Goal: Task Accomplishment & Management: Complete application form

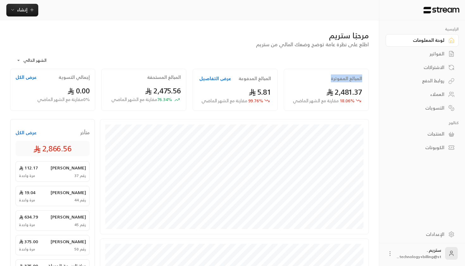
drag, startPoint x: 333, startPoint y: 77, endPoint x: 362, endPoint y: 76, distance: 28.5
click at [362, 77] on div "المبالغ المفوترة 2,481.37 18.06 % مقارنة مع الشهر الماضي" at bounding box center [326, 90] width 85 height 42
drag, startPoint x: 239, startPoint y: 78, endPoint x: 271, endPoint y: 81, distance: 32.4
click at [271, 81] on div "المبالغ المدفوعة عرض التفاصيل 5.81 99.76 % مقارنة مع الشهر الماضي" at bounding box center [235, 90] width 85 height 42
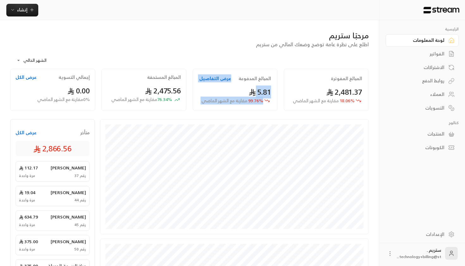
drag, startPoint x: 149, startPoint y: 69, endPoint x: 192, endPoint y: 69, distance: 43.7
click at [192, 69] on div "المبالغ المفوترة 2,481.37 18.06 % مقارنة مع الشهر الماضي المبالغ المدفوعة عرض ا…" at bounding box center [189, 91] width 365 height 45
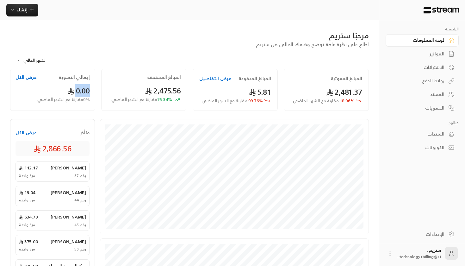
drag, startPoint x: 53, startPoint y: 81, endPoint x: 96, endPoint y: 84, distance: 42.5
click at [96, 84] on div "إجمالي التسوية عرض الكل 0.00 0 % مقارنة مع الشهر الماضي" at bounding box center [52, 90] width 91 height 42
drag, startPoint x: 60, startPoint y: 73, endPoint x: 92, endPoint y: 78, distance: 32.3
click at [92, 78] on div "إجمالي التسوية عرض الكل 0.00 0 % مقارنة مع الشهر الماضي" at bounding box center [52, 90] width 85 height 42
click at [79, 50] on div "**********" at bounding box center [189, 58] width 359 height 21
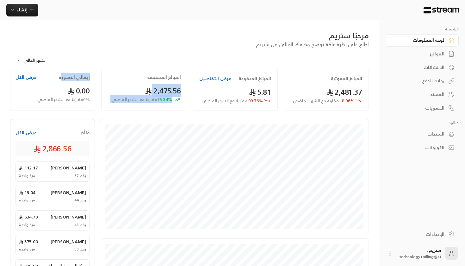
drag, startPoint x: 63, startPoint y: 76, endPoint x: 98, endPoint y: 77, distance: 35.1
click at [99, 77] on div "المبالغ المفوترة 2,481.37 18.06 % مقارنة مع الشهر الماضي المبالغ المدفوعة عرض ا…" at bounding box center [189, 91] width 365 height 45
click at [98, 77] on div "المبالغ المستحقة 2,475.56 76.34 % مقارنة مع الشهر الماضي" at bounding box center [143, 90] width 91 height 42
drag, startPoint x: 62, startPoint y: 76, endPoint x: 89, endPoint y: 75, distance: 27.2
click at [89, 75] on div "إجمالي التسوية عرض الكل" at bounding box center [53, 77] width 74 height 6
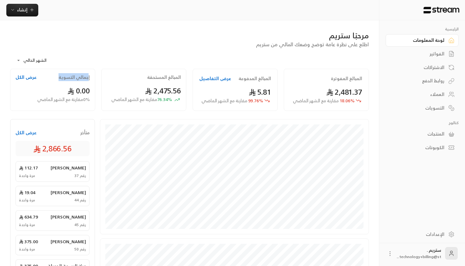
click at [438, 85] on link "روابط الدفع" at bounding box center [422, 81] width 73 height 12
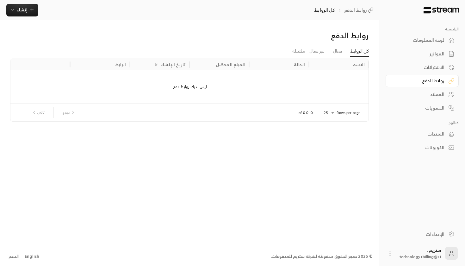
click at [421, 38] on div "لوحة المعلومات" at bounding box center [419, 40] width 51 height 6
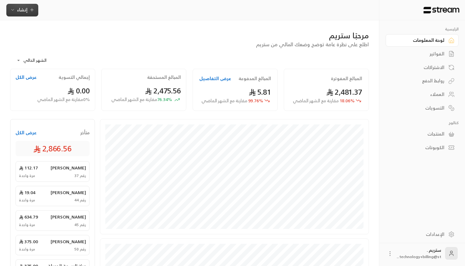
click at [28, 11] on span "إنشاء" at bounding box center [22, 10] width 24 height 8
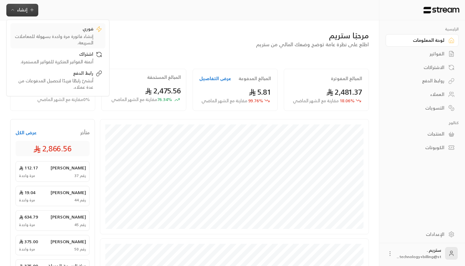
click at [70, 45] on div "إنشاء فاتورة مرة واحدة بسهولة للمعاملات السريعة." at bounding box center [54, 39] width 80 height 13
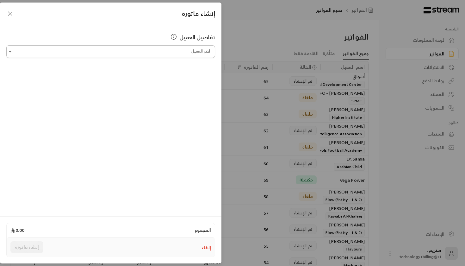
click at [149, 49] on input "اختر العميل" at bounding box center [110, 51] width 209 height 11
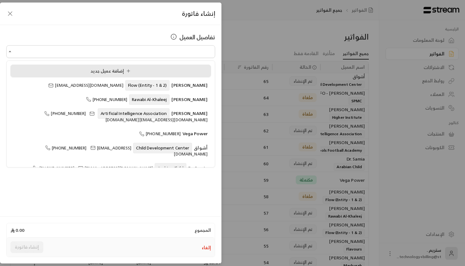
click at [124, 68] on span "إضافة عميل جديد" at bounding box center [111, 71] width 43 height 8
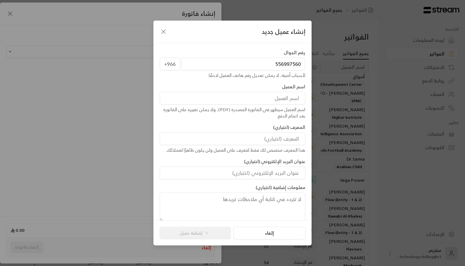
type input "556997560"
type input "Ghadeer"
click at [284, 139] on input at bounding box center [233, 138] width 146 height 13
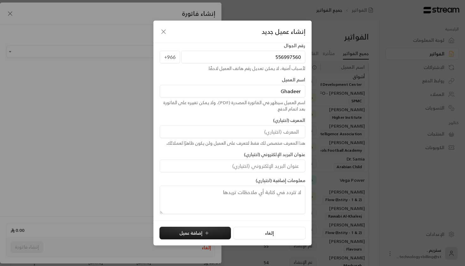
scroll to position [7, 0]
click at [199, 232] on button "إضافة عميل" at bounding box center [195, 233] width 72 height 13
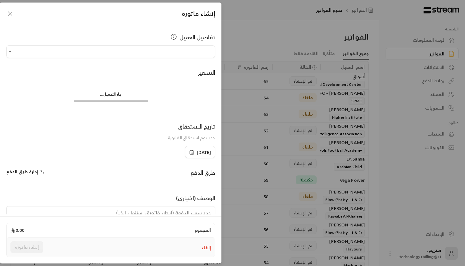
type input "**********"
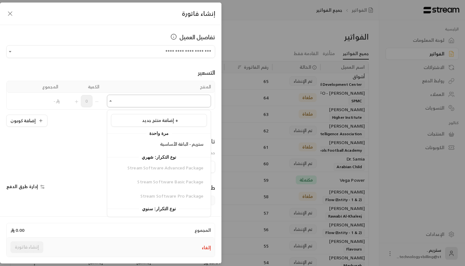
click at [139, 106] on input "اختر العميل" at bounding box center [159, 101] width 104 height 11
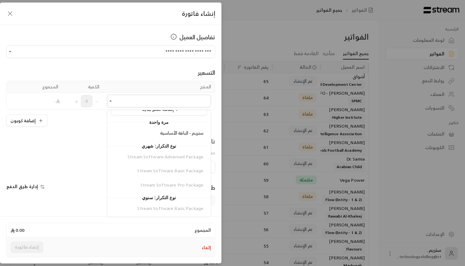
scroll to position [11, 0]
click at [13, 10] on icon "button" at bounding box center [10, 14] width 8 height 8
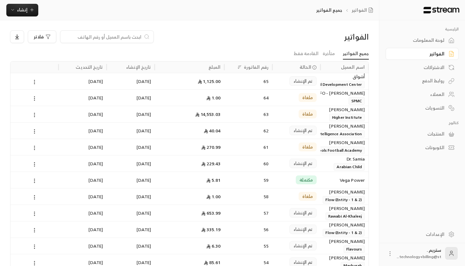
click at [438, 37] on div "لوحة المعلومات" at bounding box center [419, 40] width 51 height 6
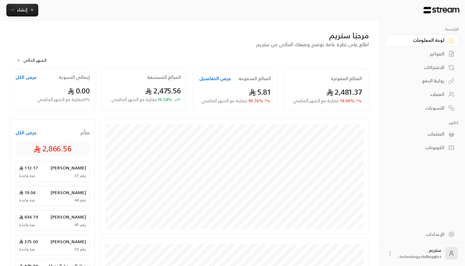
click at [392, 253] on icon at bounding box center [390, 253] width 6 height 6
click at [387, 254] on li "تسجيل الخروج" at bounding box center [375, 253] width 35 height 10
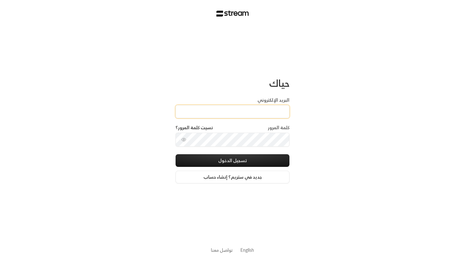
type input "[EMAIL_ADDRESS][DOMAIN_NAME]"
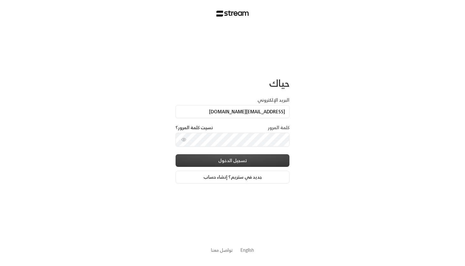
click at [213, 156] on button "تسجيل الدخول" at bounding box center [233, 160] width 114 height 13
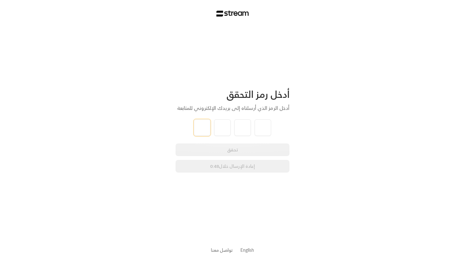
type input "2"
type input "0"
type input "6"
type input "5"
